Goal: Navigation & Orientation: Find specific page/section

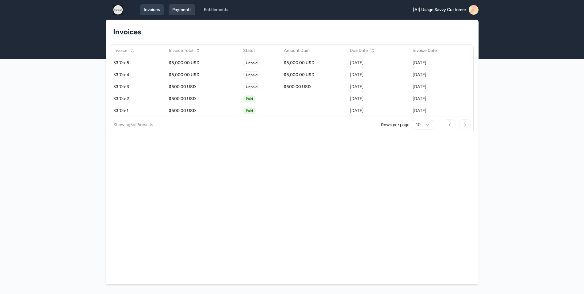
click at [177, 14] on link "Payments" at bounding box center [182, 9] width 27 height 11
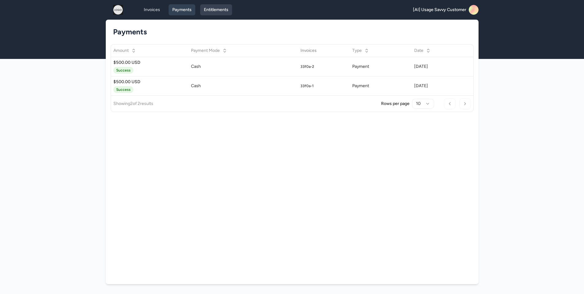
click at [215, 12] on link "Entitlements" at bounding box center [216, 9] width 32 height 11
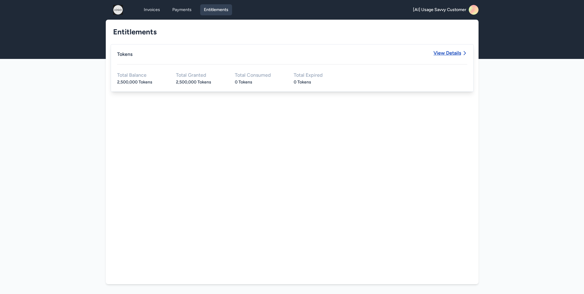
click at [453, 54] on span "View Details" at bounding box center [447, 53] width 28 height 5
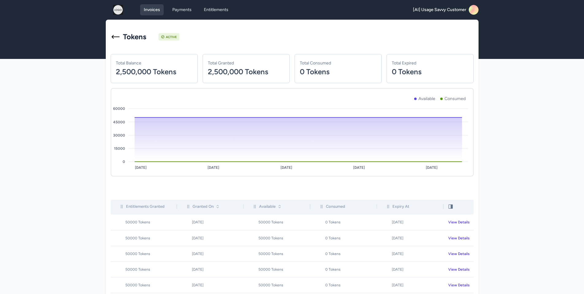
click at [152, 9] on link "Invoices" at bounding box center [152, 9] width 24 height 11
